Goal: Communication & Community: Answer question/provide support

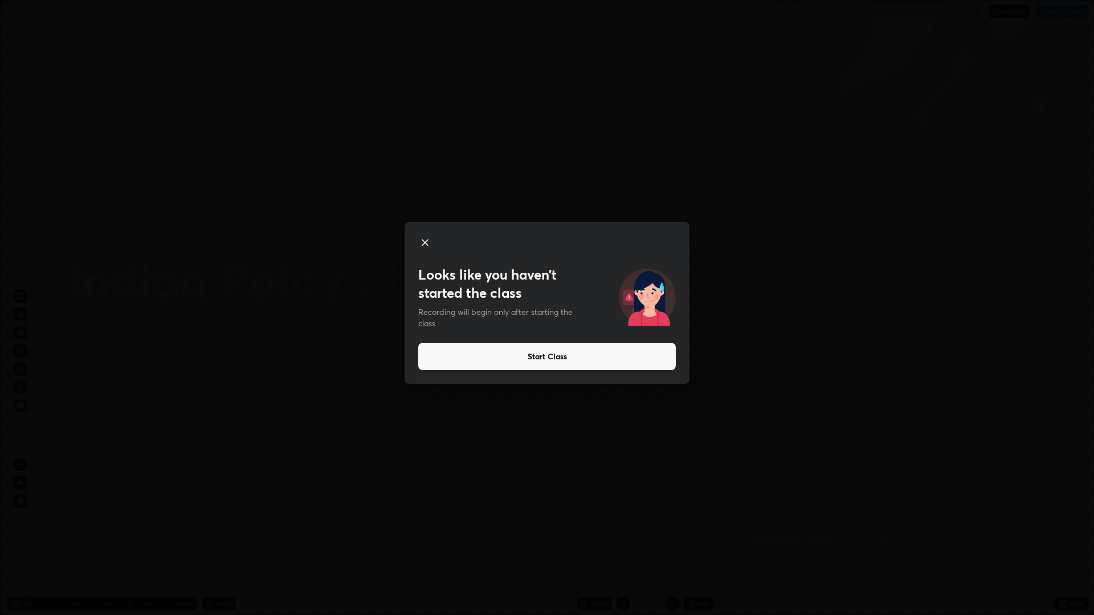
click at [564, 359] on button "Start Class" at bounding box center [546, 356] width 257 height 27
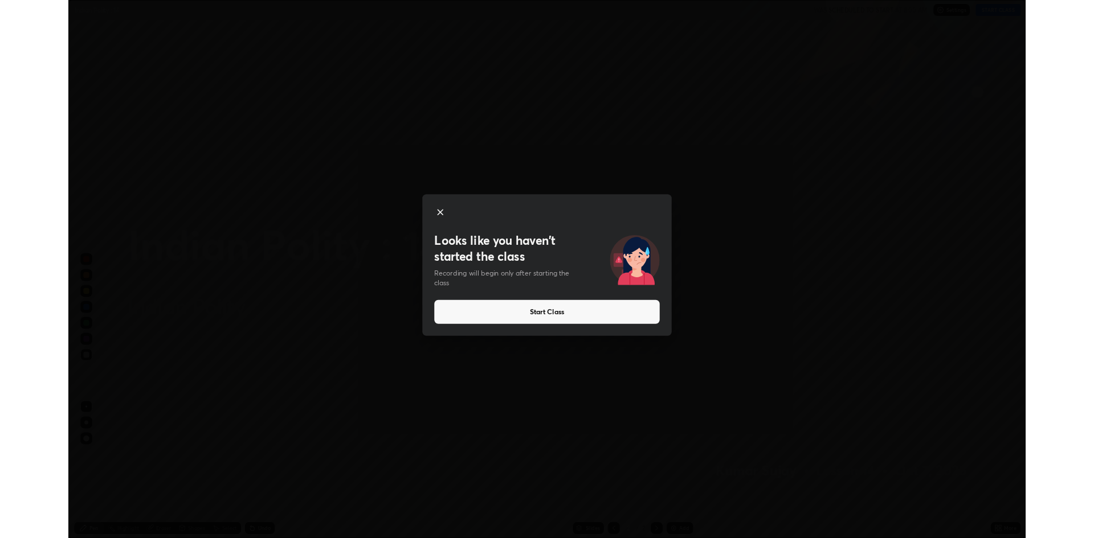
scroll to position [615, 1094]
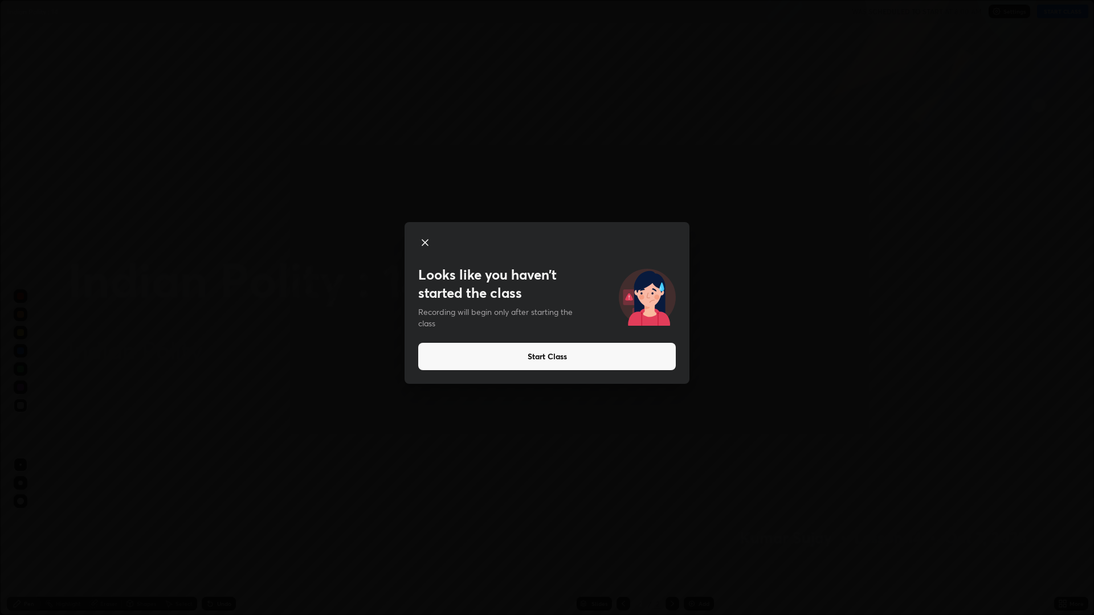
click at [568, 361] on button "Start Class" at bounding box center [546, 356] width 257 height 27
click at [578, 359] on button "Start Class" at bounding box center [546, 356] width 257 height 27
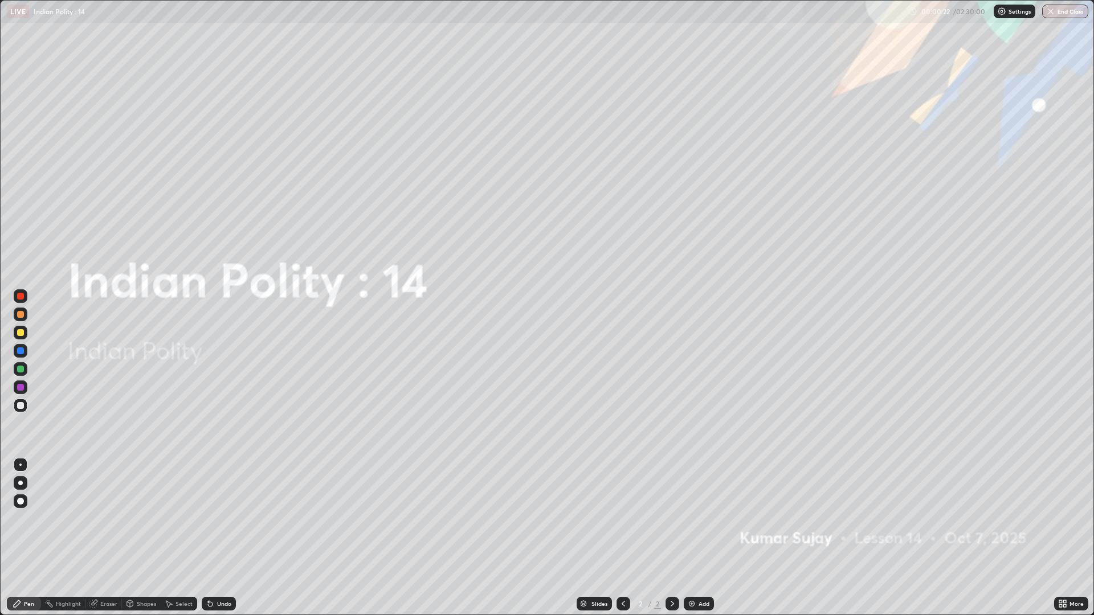
click at [691, 598] on div "Add" at bounding box center [699, 604] width 30 height 14
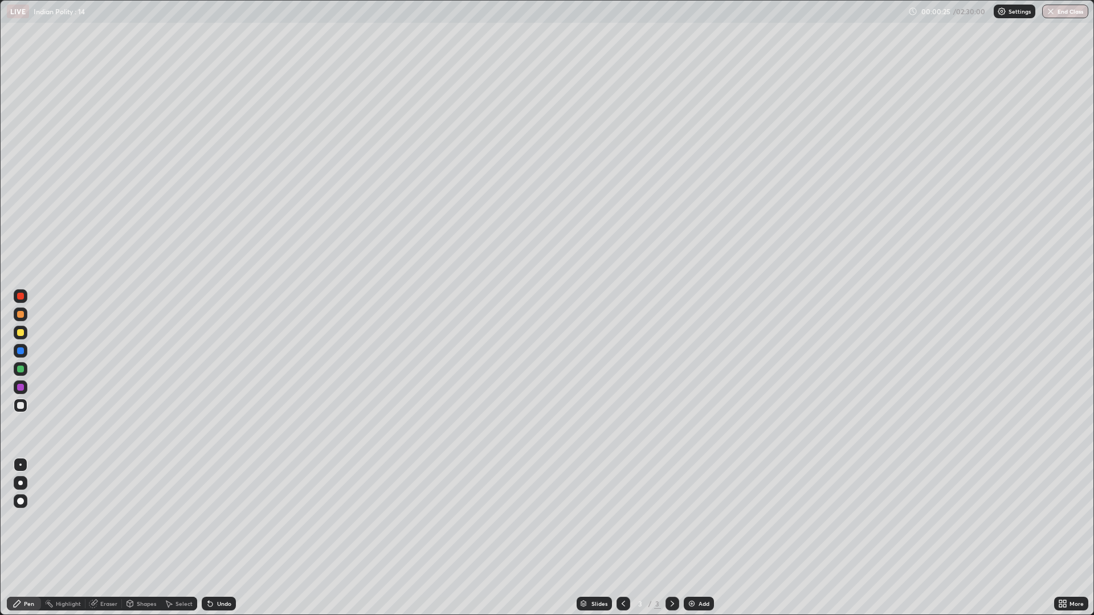
click at [24, 500] on div at bounding box center [21, 501] width 14 height 14
click at [21, 494] on div at bounding box center [21, 501] width 14 height 14
click at [694, 603] on img at bounding box center [691, 603] width 9 height 9
click at [710, 598] on div "Add" at bounding box center [699, 604] width 30 height 14
click at [689, 599] on div "Add" at bounding box center [699, 604] width 30 height 14
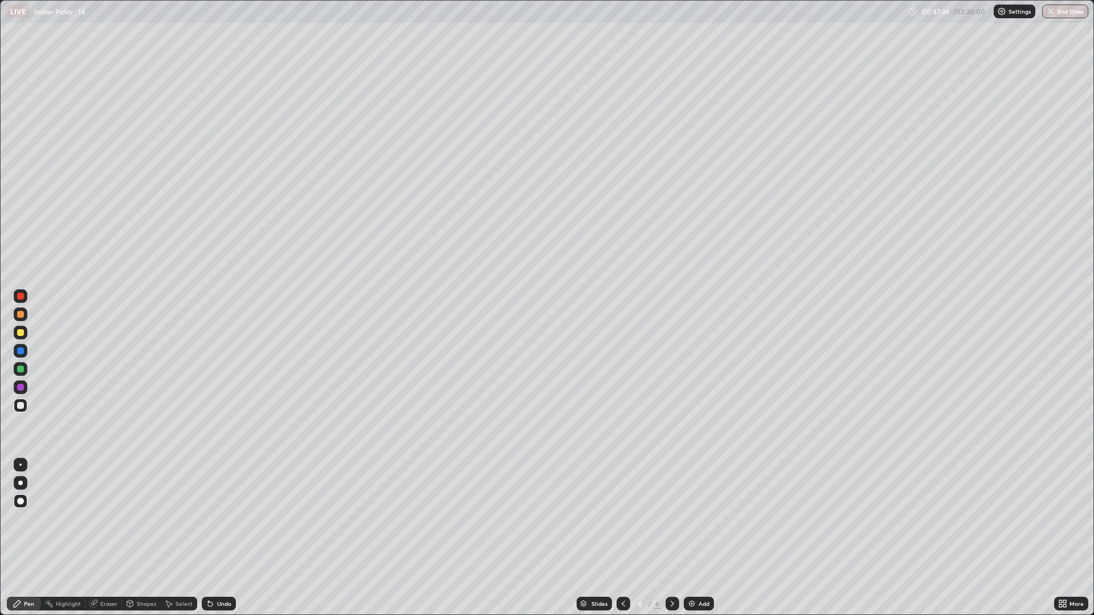
click at [701, 601] on div "Add" at bounding box center [703, 604] width 11 height 6
click at [673, 597] on div at bounding box center [672, 604] width 14 height 14
click at [699, 599] on div "Add" at bounding box center [699, 604] width 30 height 14
click at [626, 597] on div at bounding box center [623, 604] width 14 height 14
click at [1069, 605] on div "More" at bounding box center [1076, 604] width 14 height 6
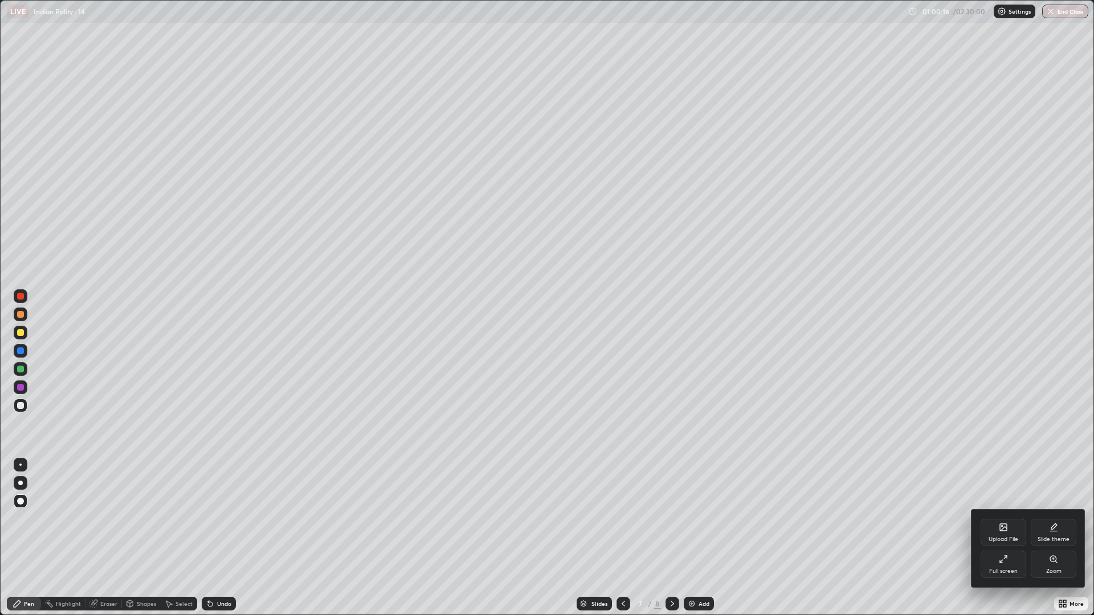
click at [997, 566] on div "Full screen" at bounding box center [1003, 564] width 46 height 27
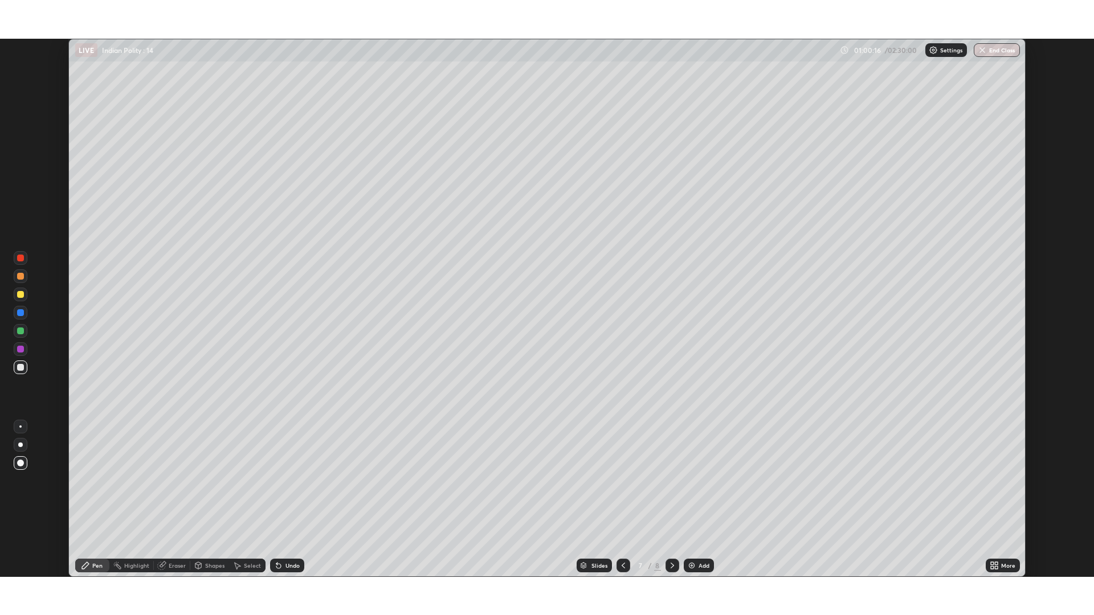
scroll to position [56422, 55866]
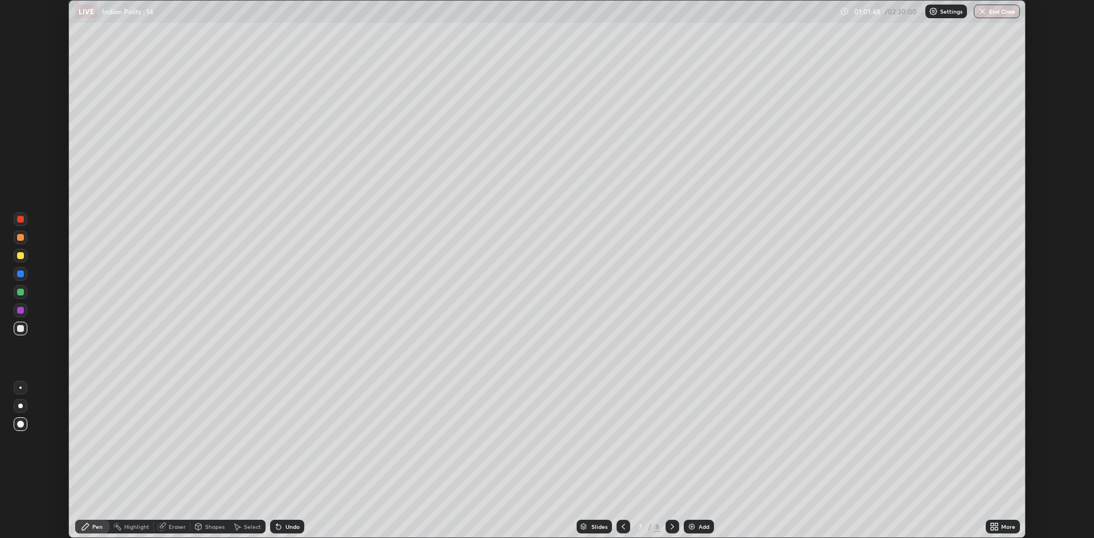
click at [992, 527] on icon at bounding box center [992, 528] width 3 height 3
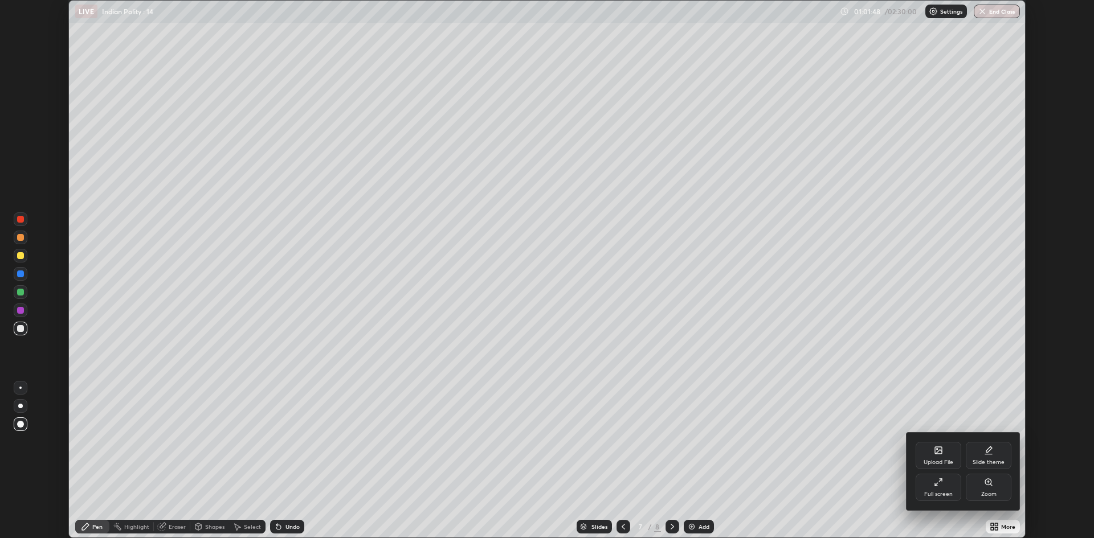
click at [952, 497] on div "Full screen" at bounding box center [938, 495] width 28 height 6
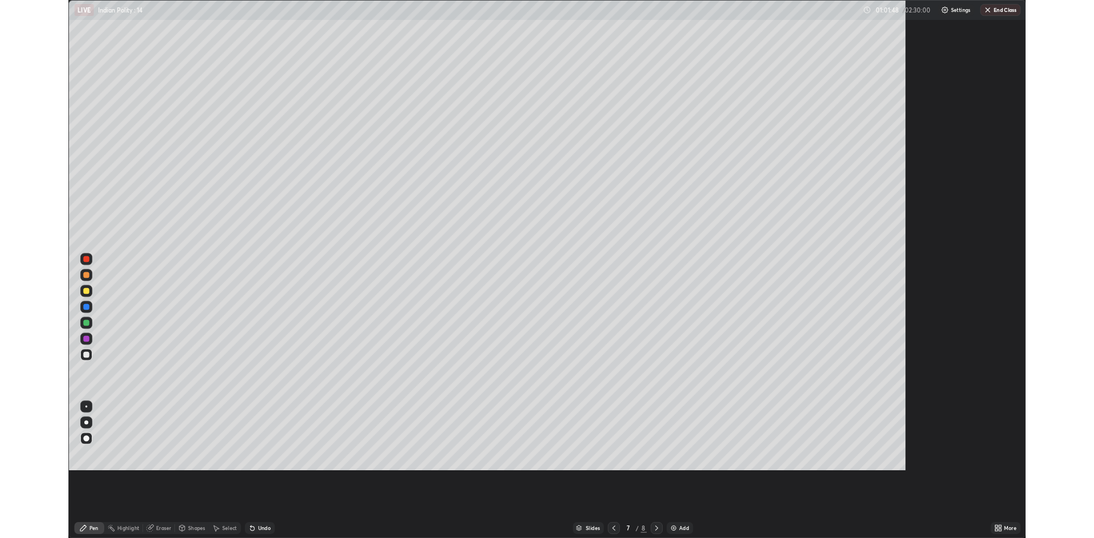
scroll to position [615, 1094]
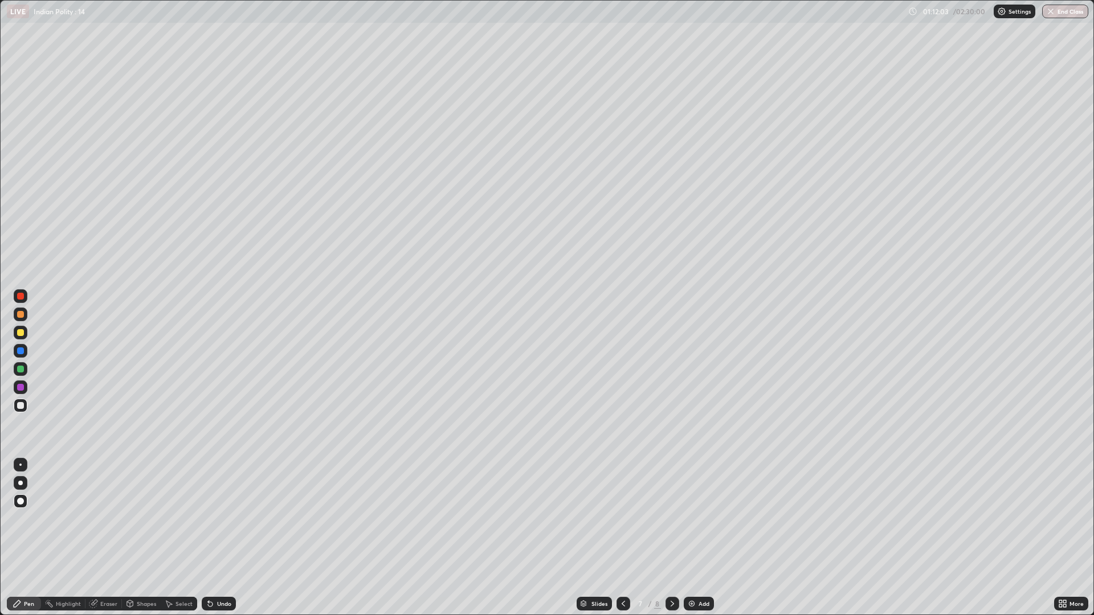
click at [1081, 603] on div "More" at bounding box center [1076, 604] width 14 height 6
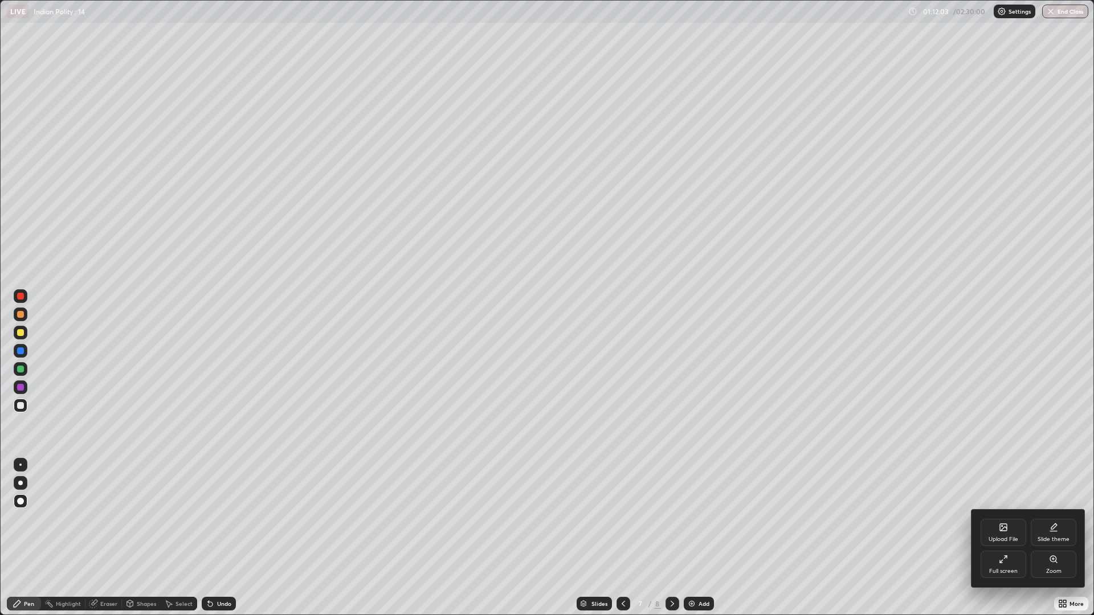
click at [1010, 564] on div "Full screen" at bounding box center [1003, 564] width 46 height 27
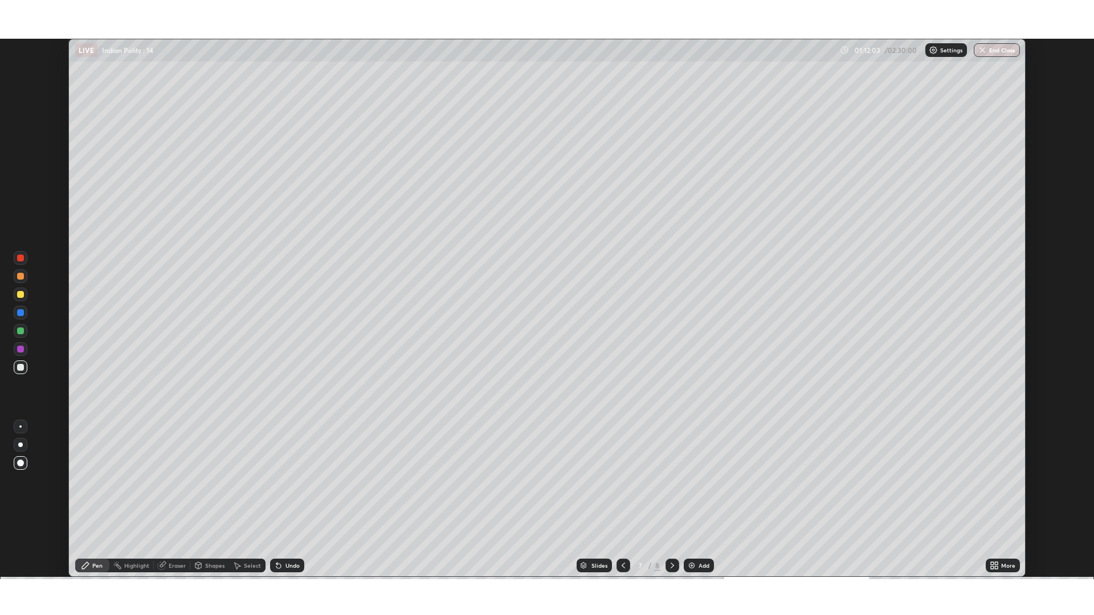
scroll to position [56422, 55866]
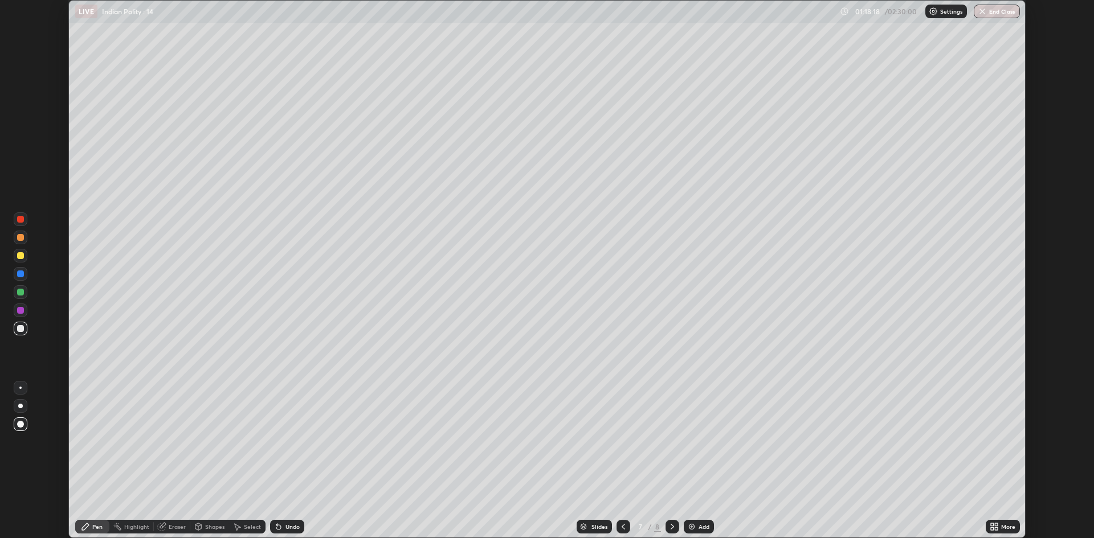
click at [1000, 521] on div "More" at bounding box center [1002, 527] width 34 height 14
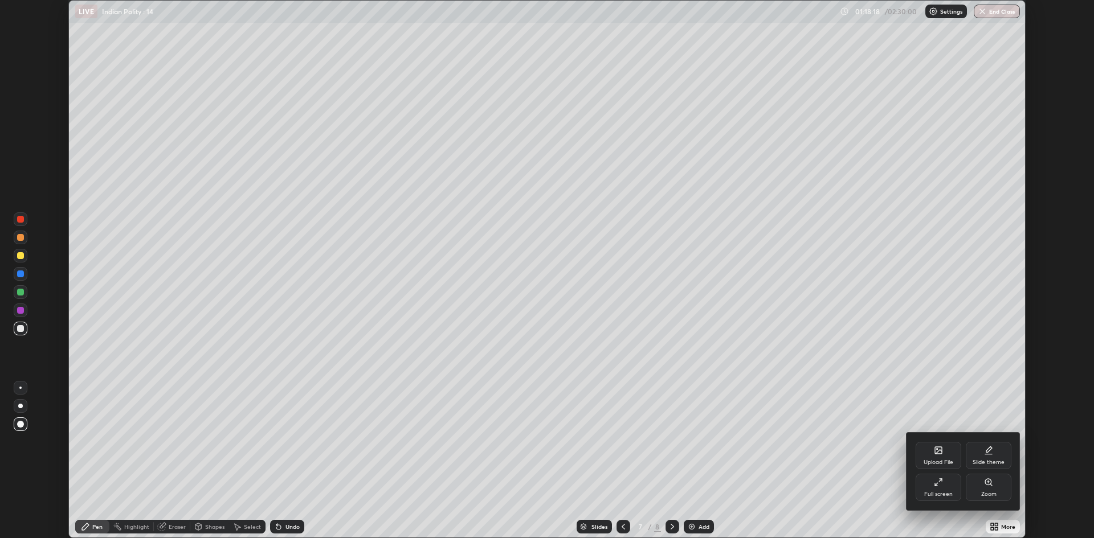
click at [943, 492] on div "Full screen" at bounding box center [938, 495] width 28 height 6
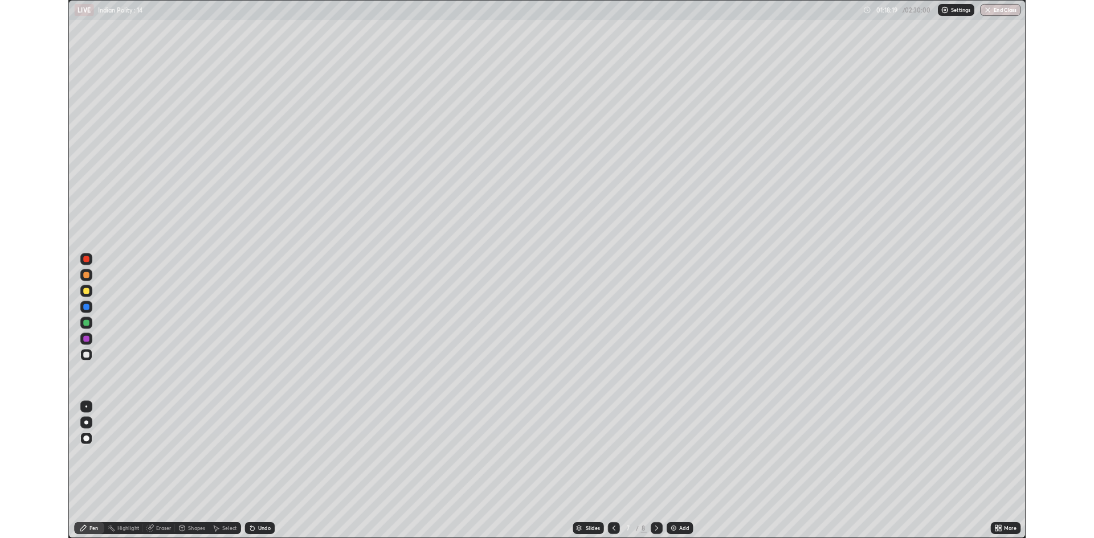
scroll to position [615, 1094]
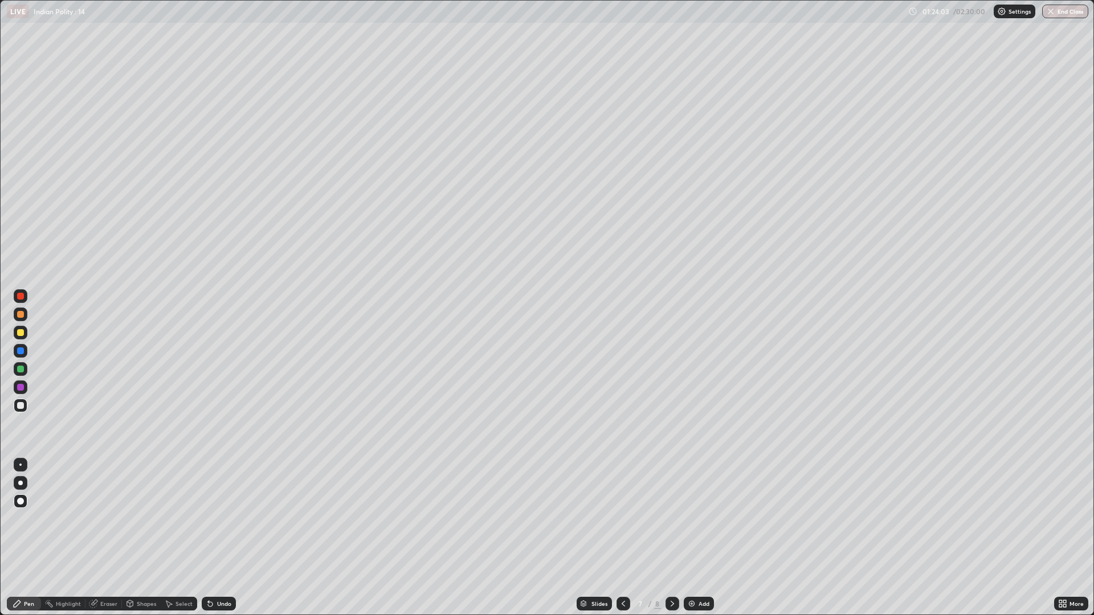
click at [695, 604] on div "Add" at bounding box center [699, 604] width 30 height 14
click at [21, 404] on div at bounding box center [20, 405] width 7 height 7
click at [26, 404] on div at bounding box center [21, 406] width 14 height 14
click at [24, 501] on div at bounding box center [21, 501] width 14 height 14
click at [957, 51] on icon at bounding box center [956, 51] width 1 height 1
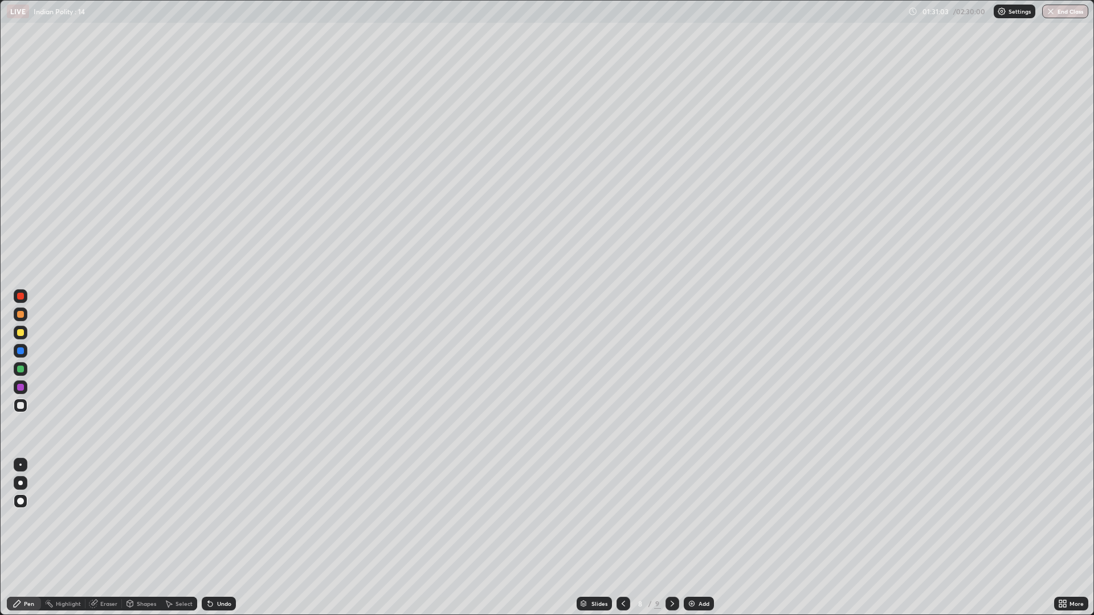
click at [112, 599] on div "Eraser" at bounding box center [103, 604] width 36 height 14
click at [36, 601] on div "Pen" at bounding box center [24, 604] width 34 height 14
click at [34, 598] on div "Pen" at bounding box center [24, 604] width 34 height 14
click at [1064, 601] on icon at bounding box center [1064, 601] width 3 height 3
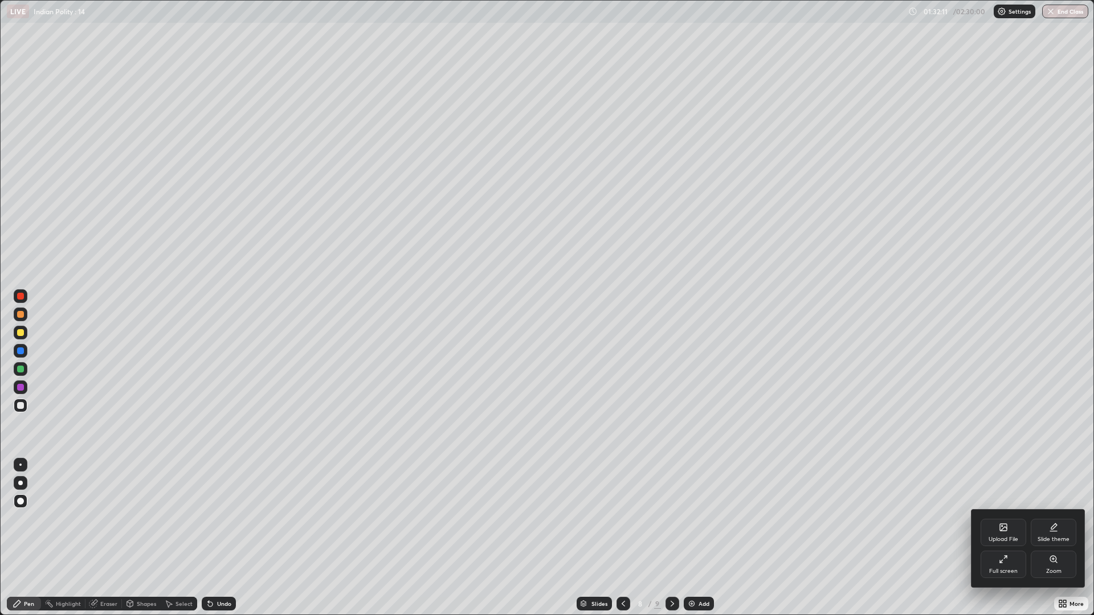
click at [1010, 564] on div "Full screen" at bounding box center [1003, 564] width 46 height 27
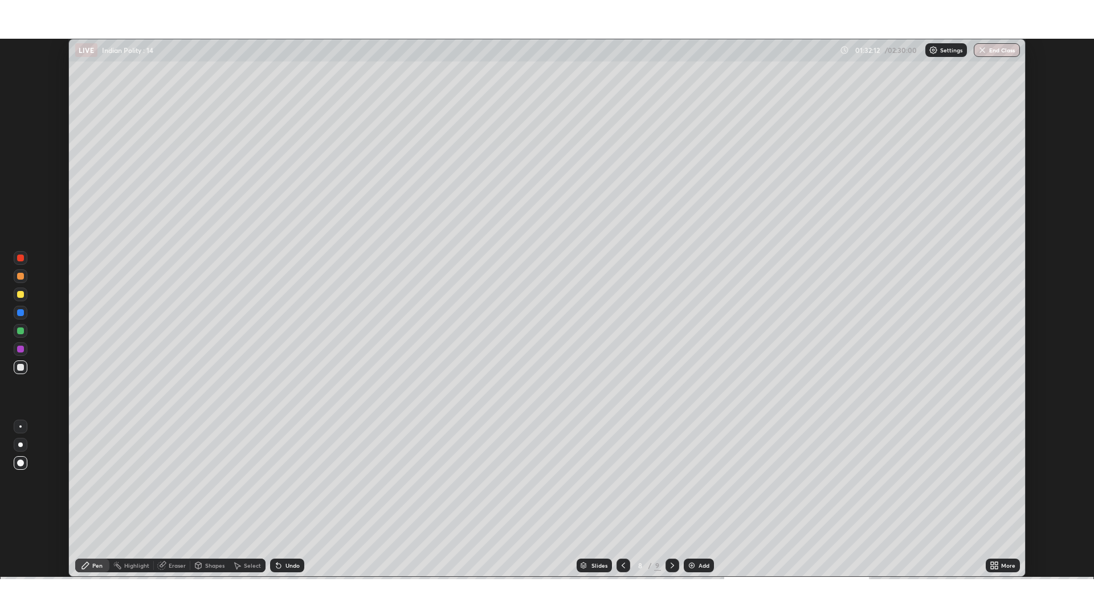
scroll to position [56422, 55866]
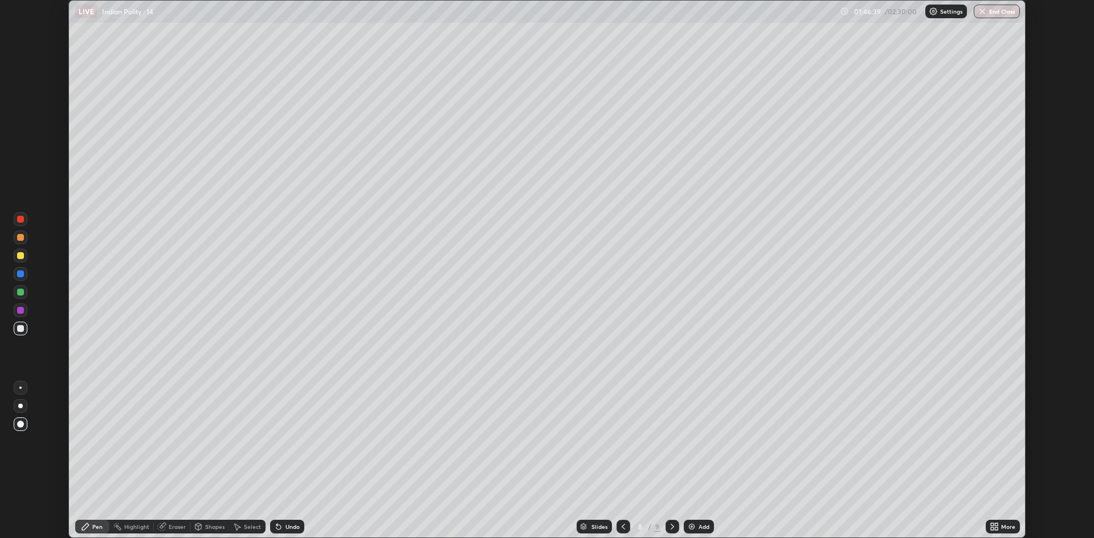
click at [991, 531] on div "More" at bounding box center [1002, 527] width 34 height 14
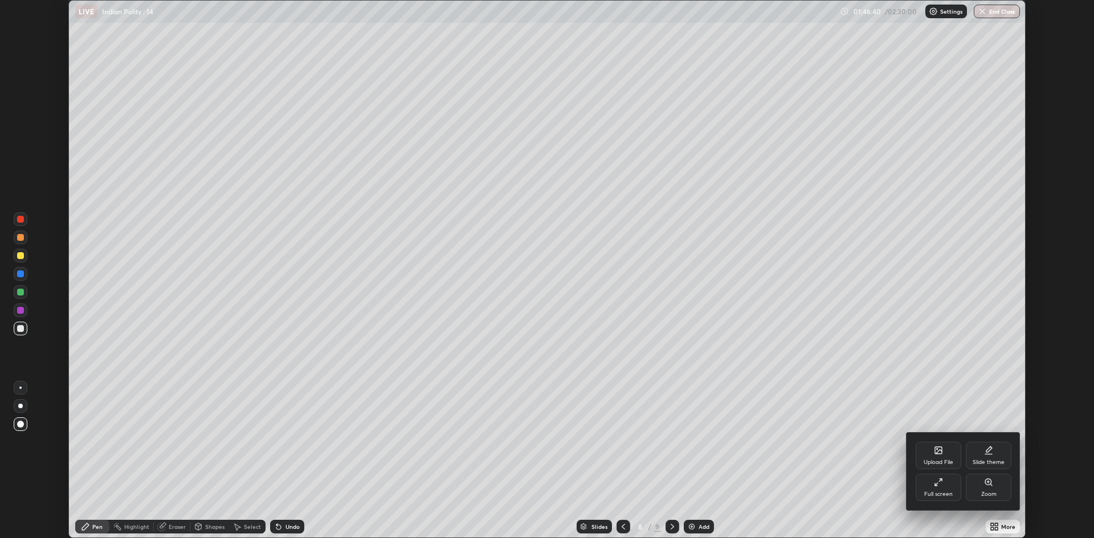
click at [939, 493] on div "Full screen" at bounding box center [938, 495] width 28 height 6
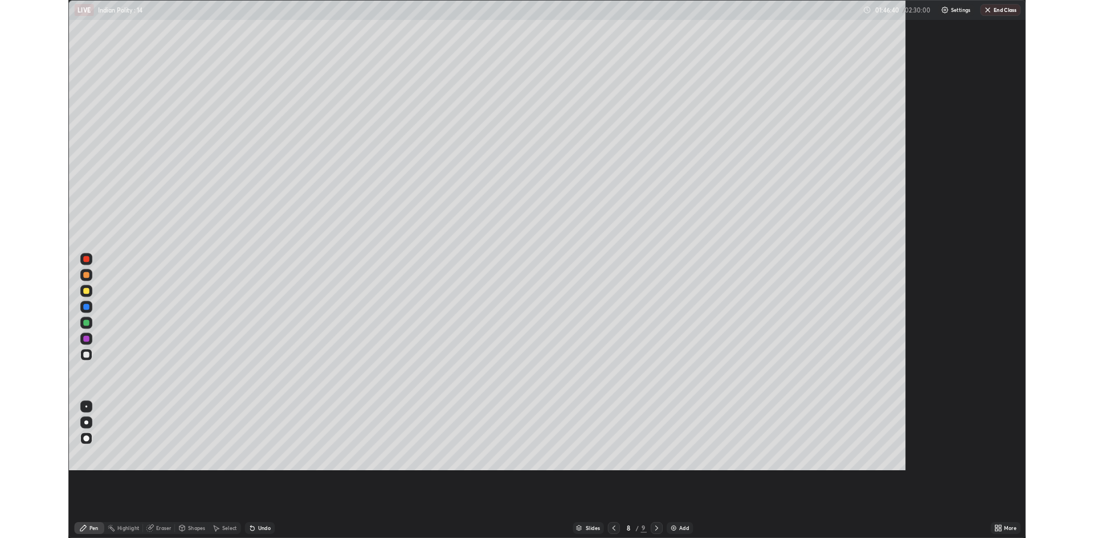
scroll to position [615, 1094]
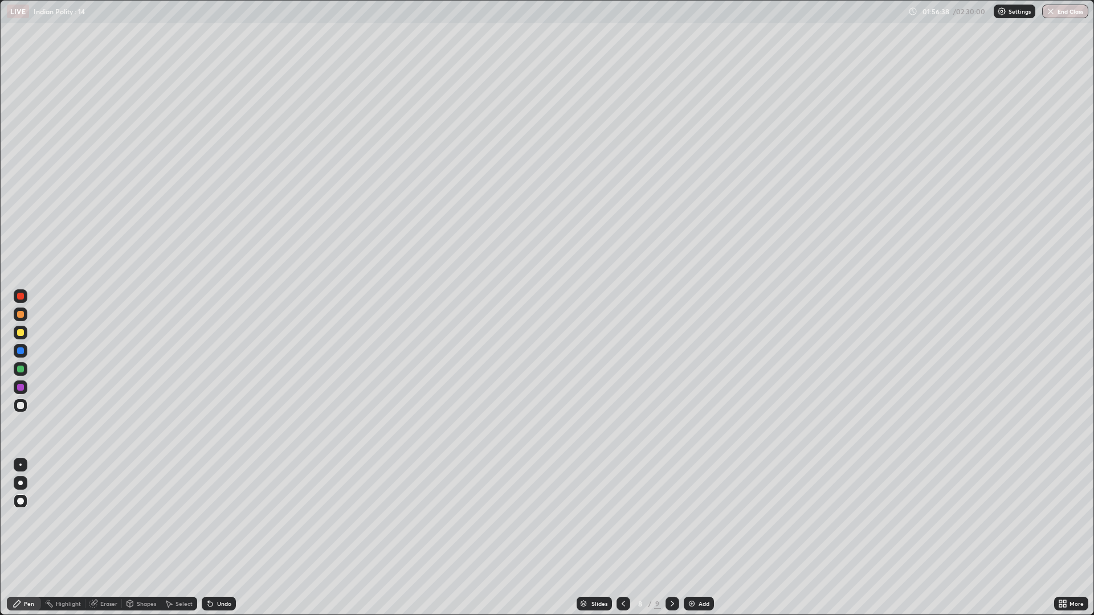
click at [1073, 601] on div "More" at bounding box center [1076, 604] width 14 height 6
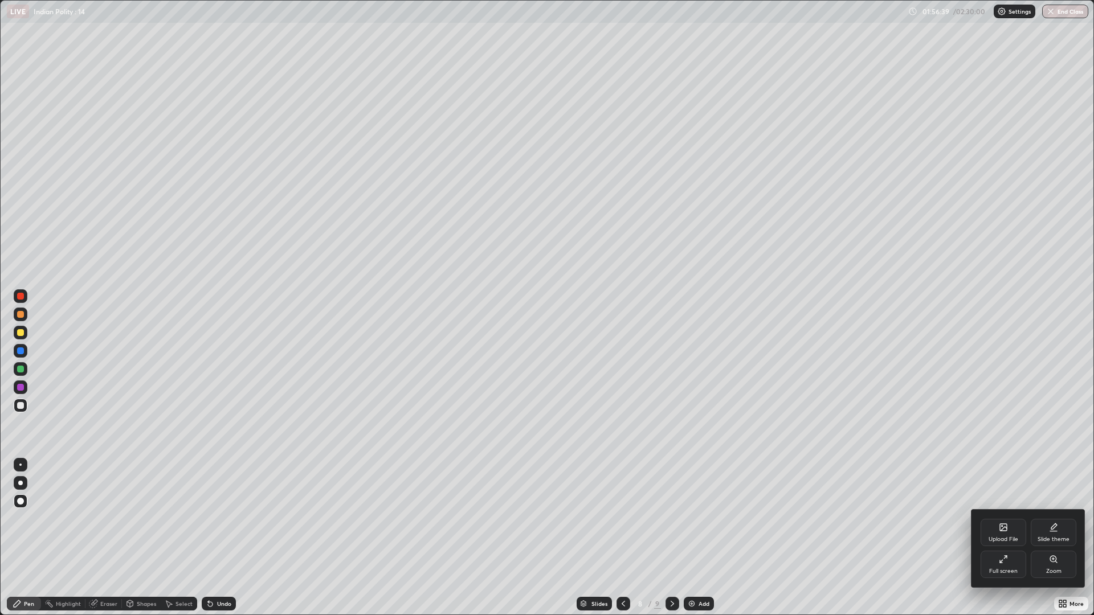
click at [993, 563] on div "Full screen" at bounding box center [1003, 564] width 46 height 27
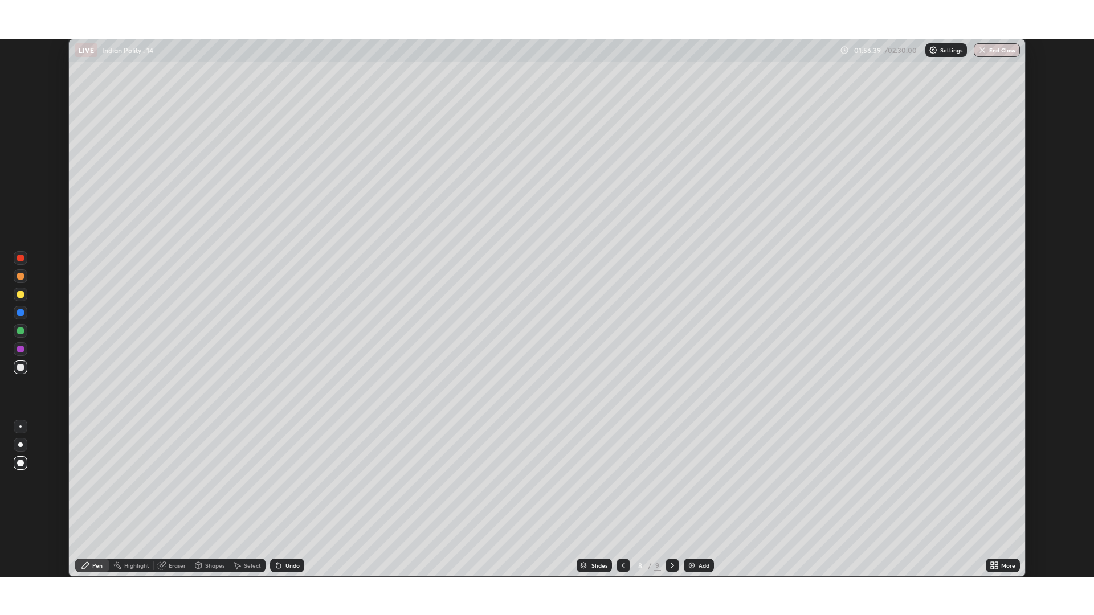
scroll to position [56422, 55866]
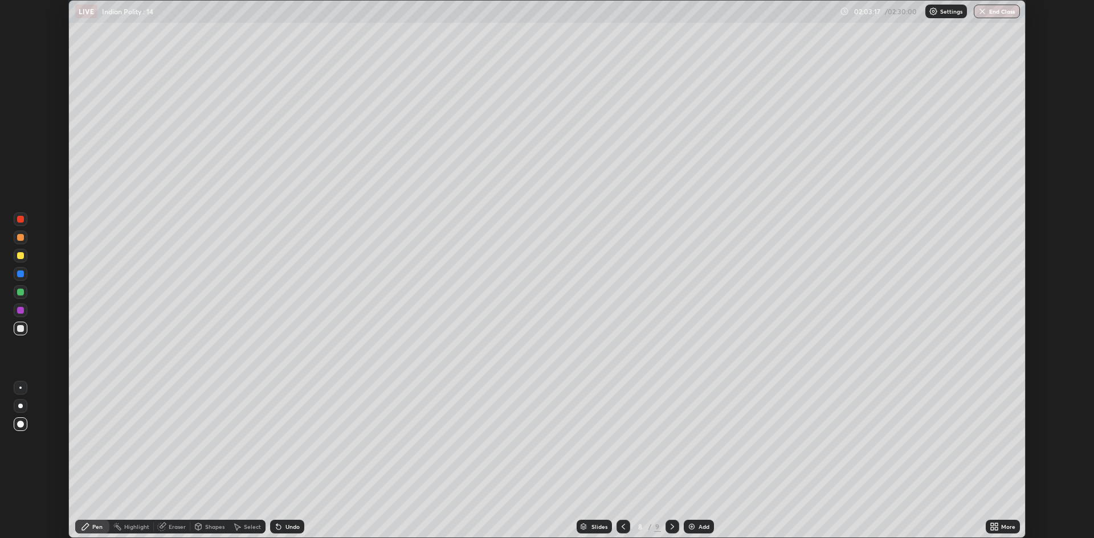
click at [992, 529] on icon at bounding box center [992, 528] width 3 height 3
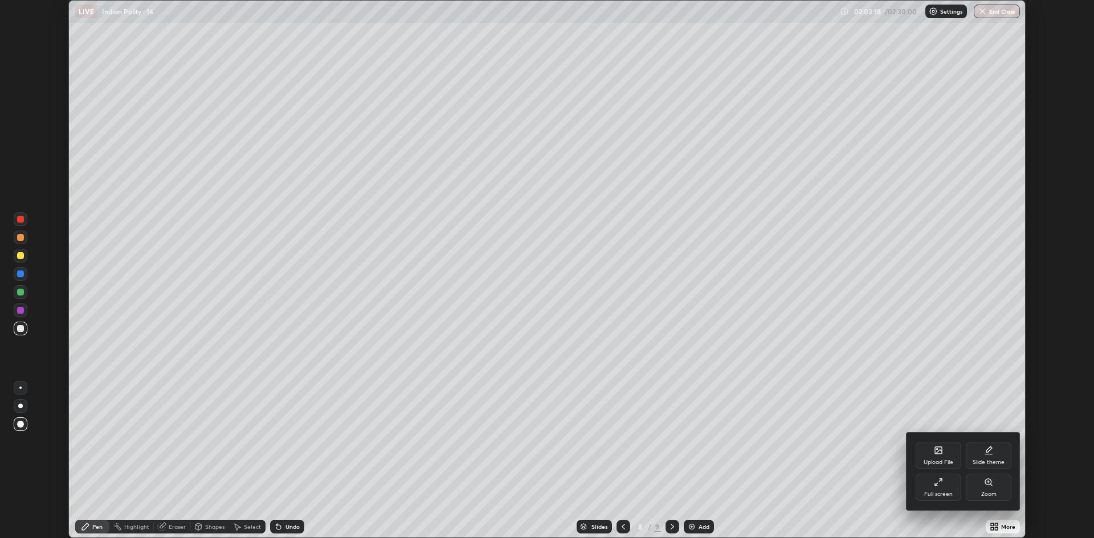
click at [940, 492] on div "Full screen" at bounding box center [938, 495] width 28 height 6
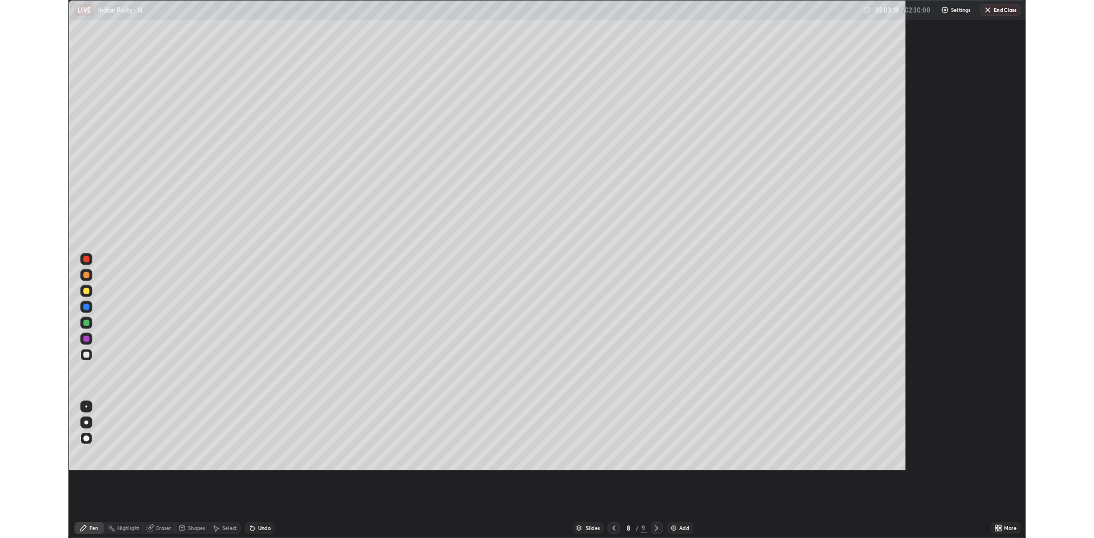
scroll to position [615, 1094]
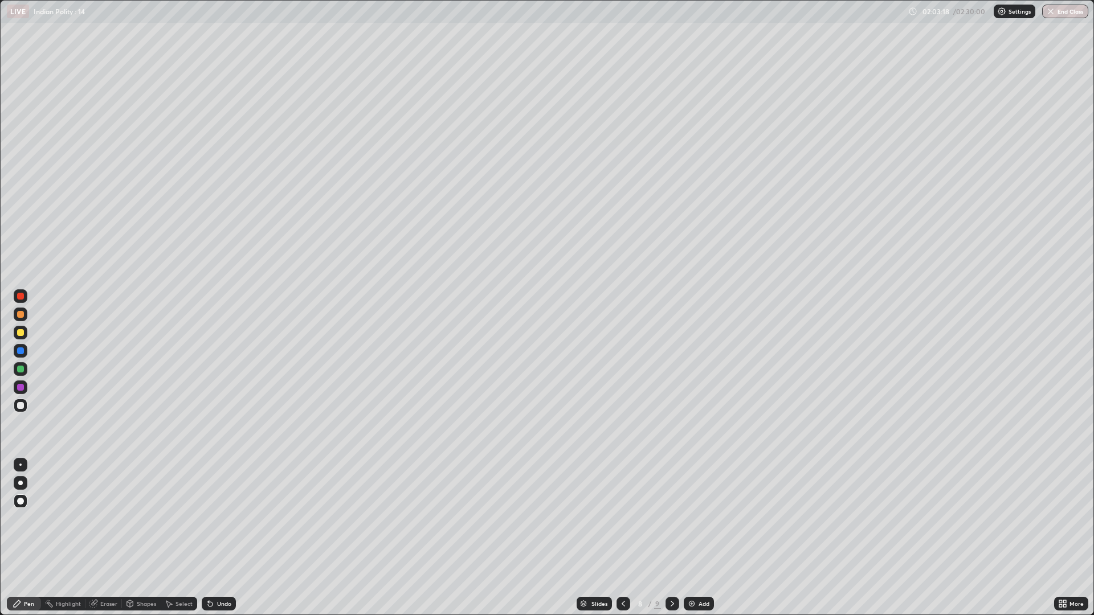
click at [705, 598] on div "Add" at bounding box center [699, 604] width 30 height 14
click at [688, 602] on img at bounding box center [691, 603] width 9 height 9
click at [705, 604] on div "Add" at bounding box center [703, 604] width 11 height 6
click at [694, 608] on div "Add" at bounding box center [699, 604] width 30 height 14
click at [1067, 603] on div "More" at bounding box center [1071, 604] width 34 height 14
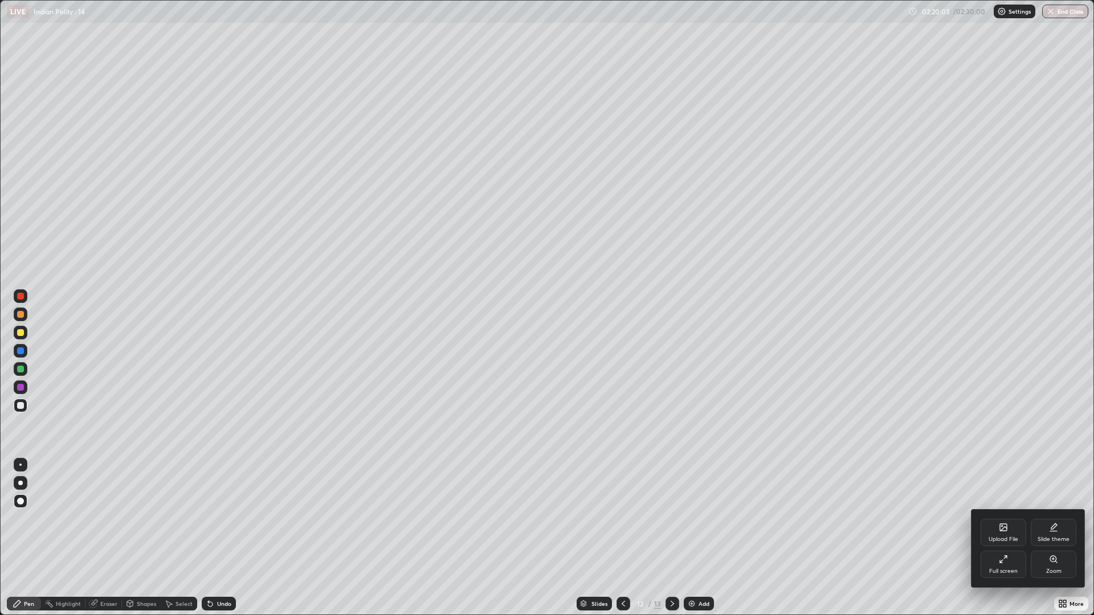
click at [1011, 569] on div "Full screen" at bounding box center [1003, 571] width 28 height 6
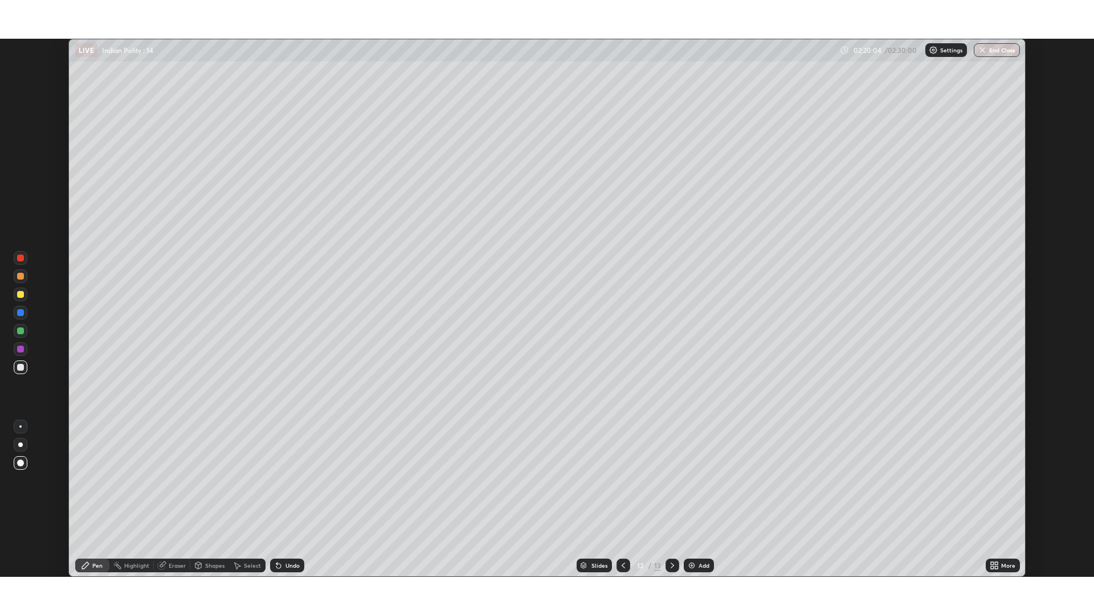
scroll to position [56422, 55866]
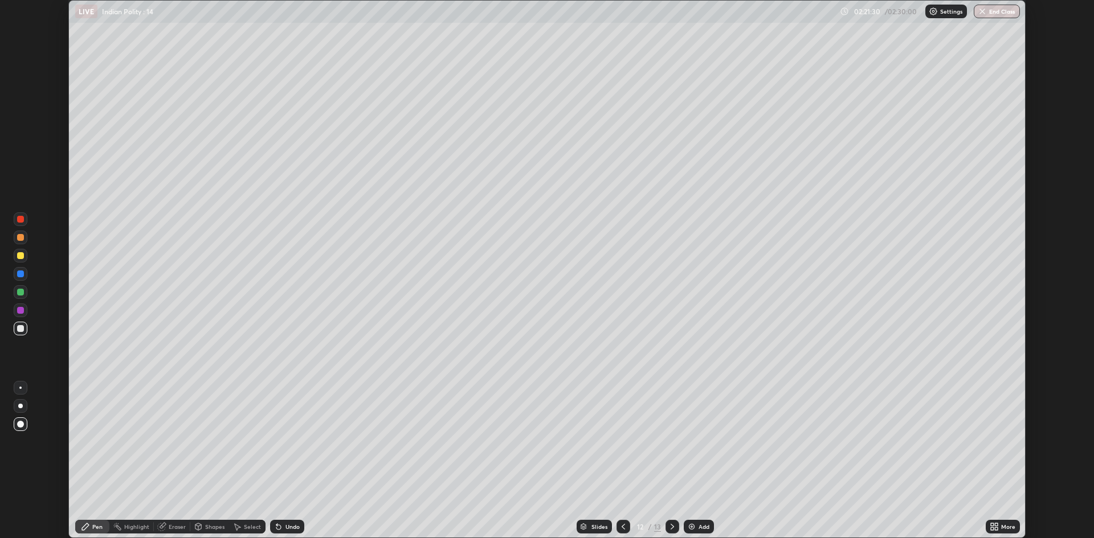
click at [996, 525] on icon at bounding box center [996, 524] width 3 height 3
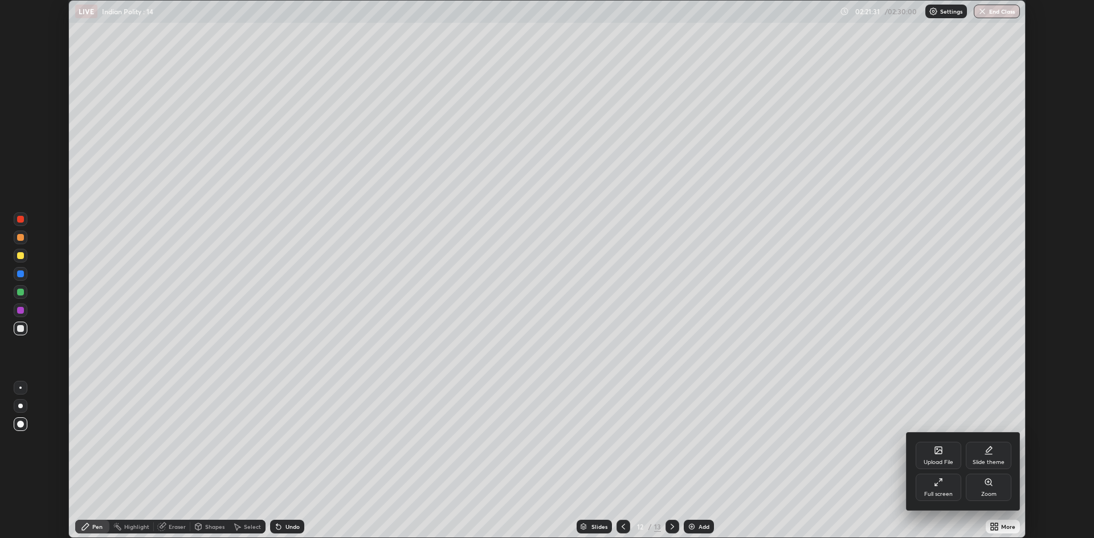
click at [944, 486] on div "Full screen" at bounding box center [938, 487] width 46 height 27
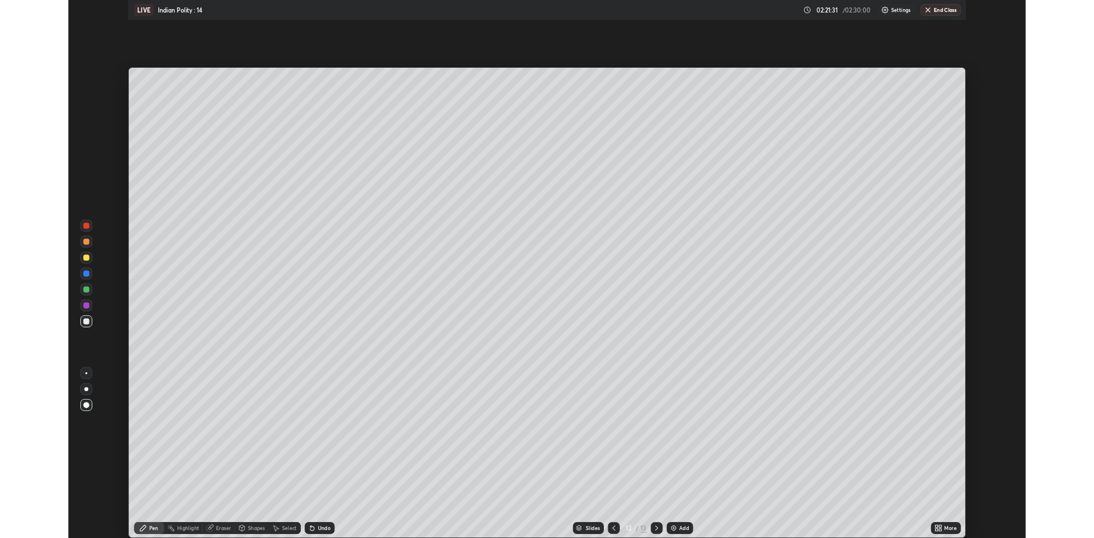
scroll to position [615, 1094]
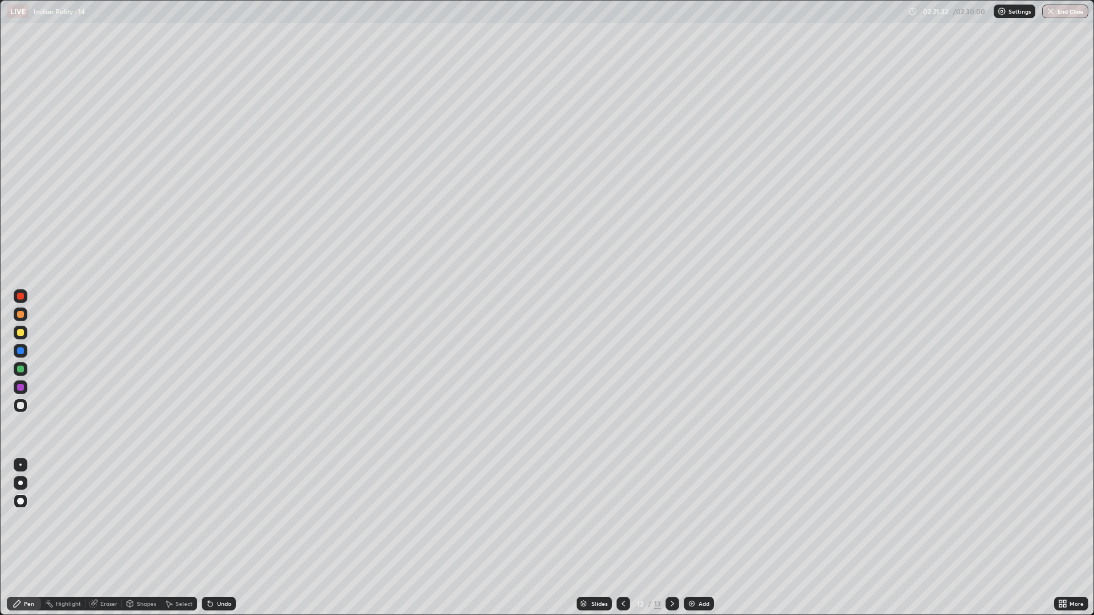
click at [703, 603] on div "Add" at bounding box center [703, 604] width 11 height 6
click at [623, 595] on div at bounding box center [623, 603] width 14 height 23
click at [676, 593] on div at bounding box center [672, 603] width 14 height 23
click at [1067, 604] on div "More" at bounding box center [1071, 604] width 34 height 14
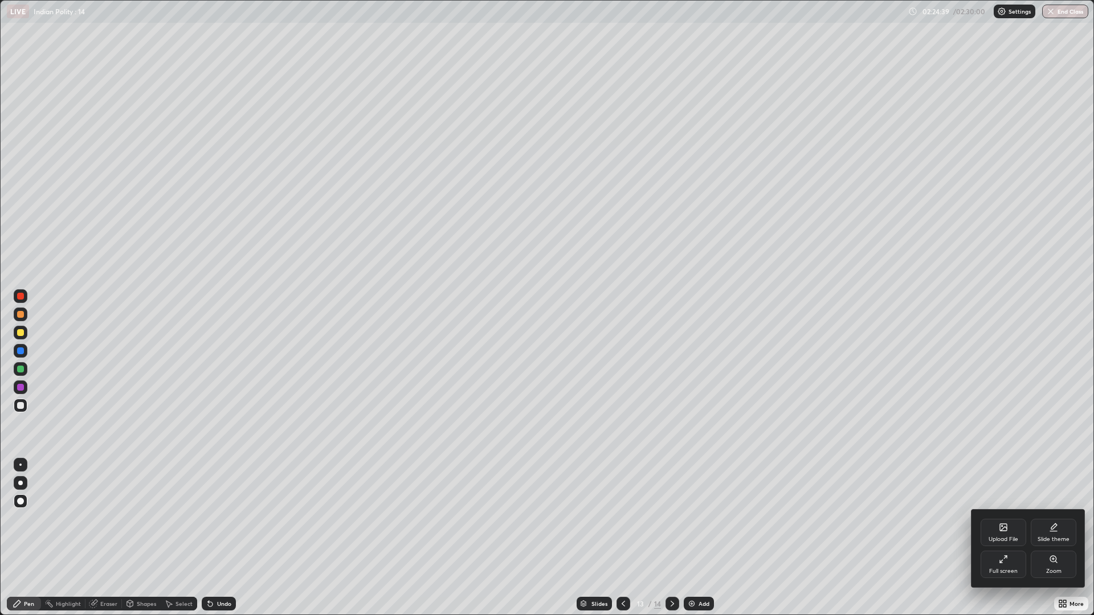
click at [990, 568] on div "Full screen" at bounding box center [1003, 571] width 28 height 6
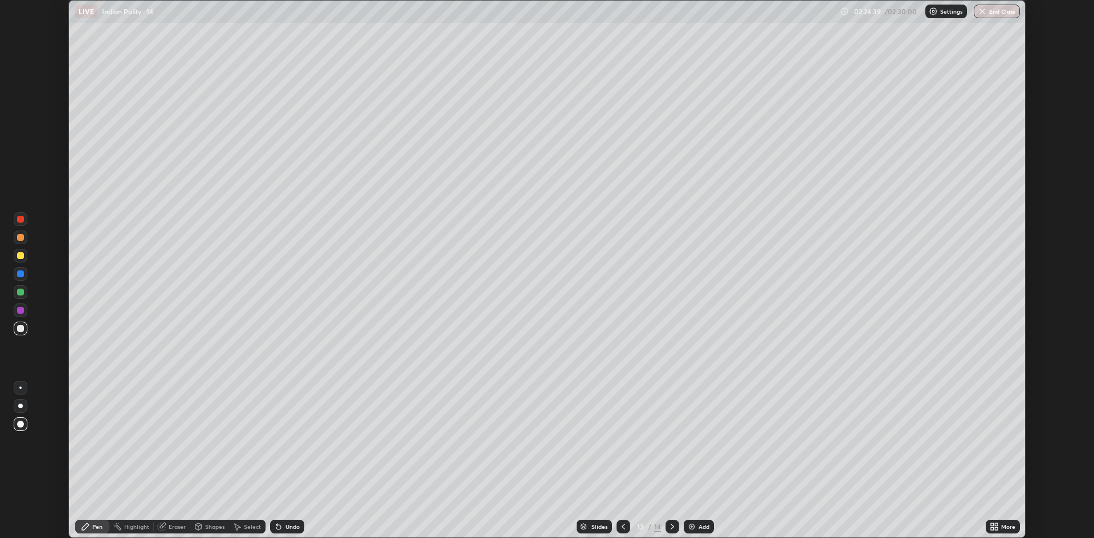
scroll to position [56422, 55866]
